Goal: Task Accomplishment & Management: Use online tool/utility

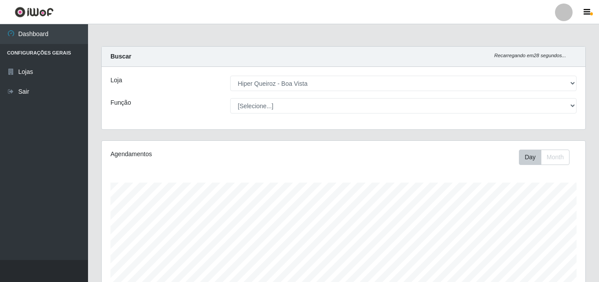
select select "514"
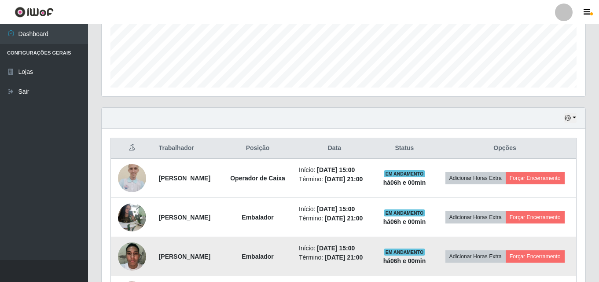
scroll to position [329, 0]
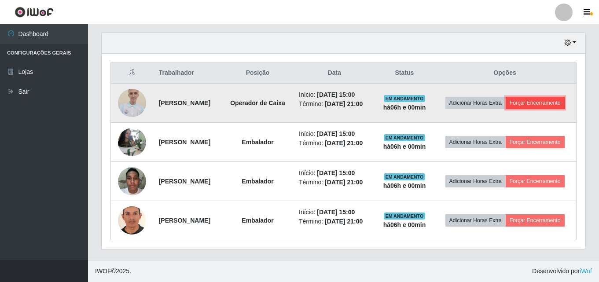
click at [514, 97] on button "Forçar Encerramento" at bounding box center [535, 103] width 59 height 12
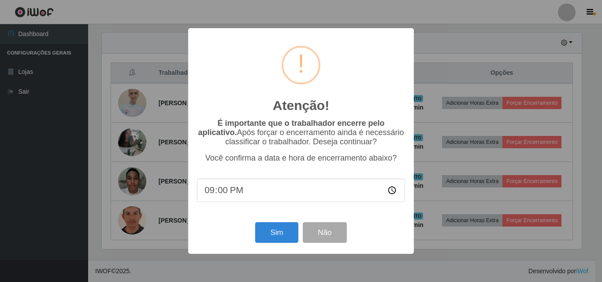
scroll to position [183, 480]
click at [275, 233] on button "Sim" at bounding box center [276, 232] width 43 height 21
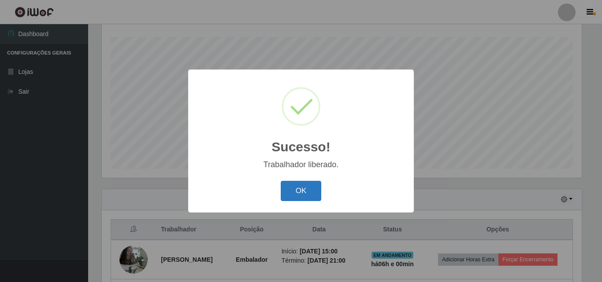
click at [306, 188] on button "OK" at bounding box center [301, 191] width 41 height 21
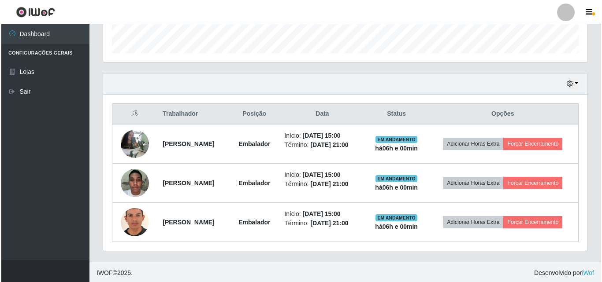
scroll to position [263, 0]
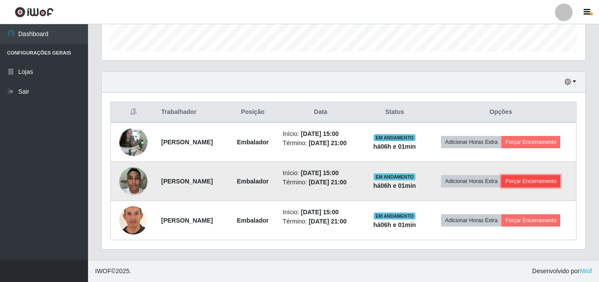
click at [553, 179] on button "Forçar Encerramento" at bounding box center [531, 181] width 59 height 12
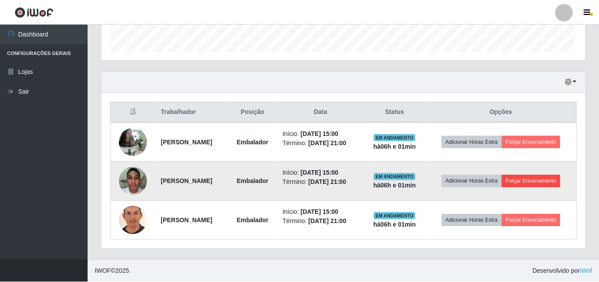
scroll to position [183, 480]
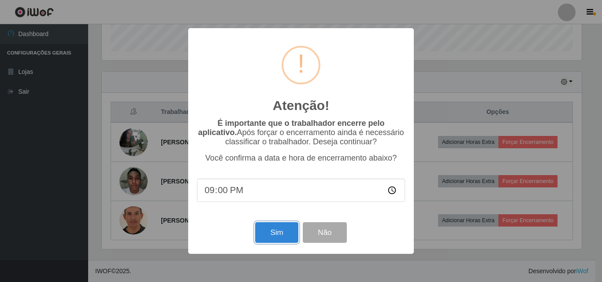
click at [291, 243] on button "Sim" at bounding box center [276, 232] width 43 height 21
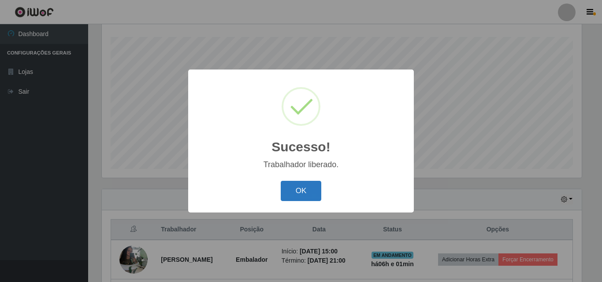
click at [292, 191] on button "OK" at bounding box center [301, 191] width 41 height 21
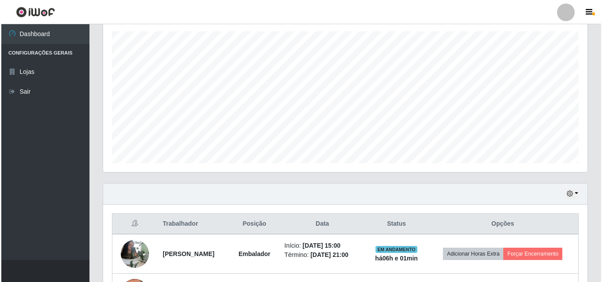
scroll to position [224, 0]
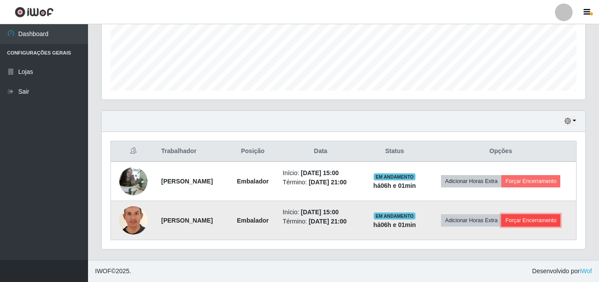
click at [543, 220] on button "Forçar Encerramento" at bounding box center [531, 220] width 59 height 12
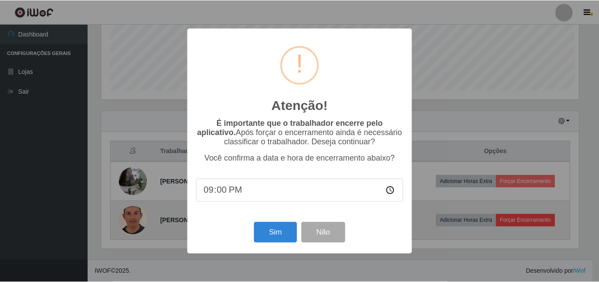
scroll to position [183, 480]
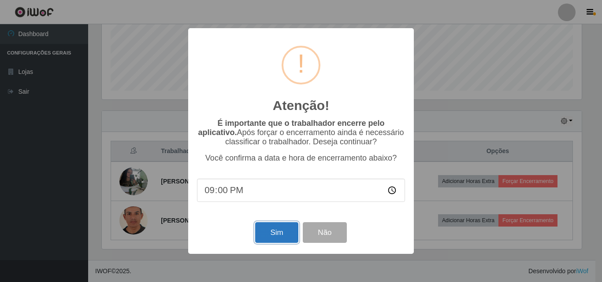
click at [271, 232] on button "Sim" at bounding box center [276, 232] width 43 height 21
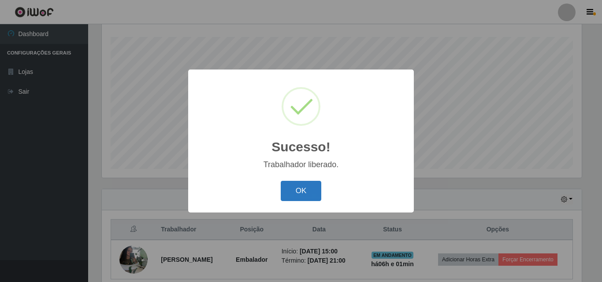
click at [292, 192] on button "OK" at bounding box center [301, 191] width 41 height 21
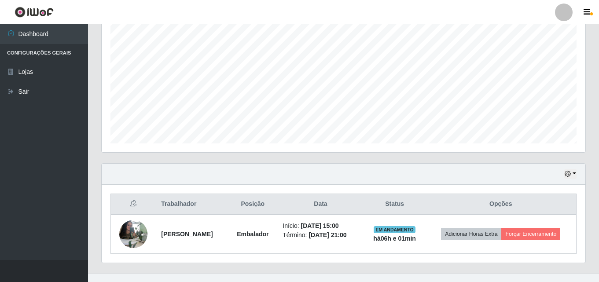
scroll to position [185, 0]
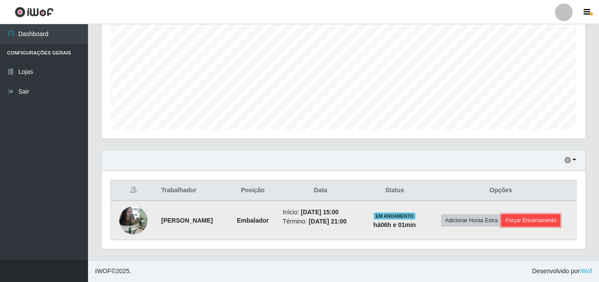
click at [537, 216] on button "Forçar Encerramento" at bounding box center [531, 220] width 59 height 12
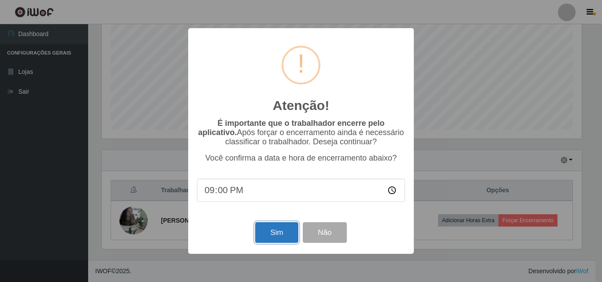
click at [285, 232] on button "Sim" at bounding box center [276, 232] width 43 height 21
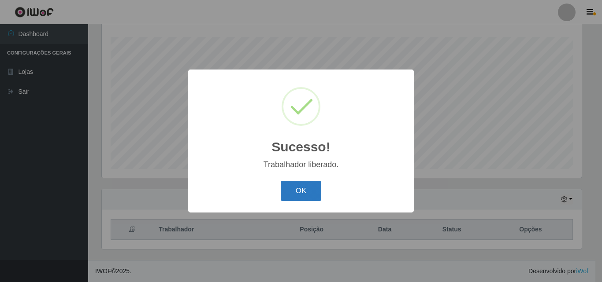
click at [308, 190] on button "OK" at bounding box center [301, 191] width 41 height 21
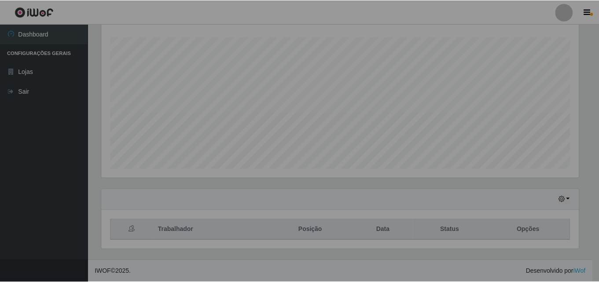
scroll to position [183, 484]
